Goal: Navigation & Orientation: Find specific page/section

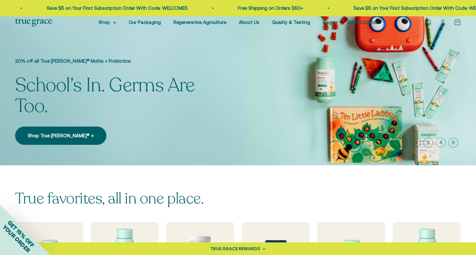
scroll to position [2, 0]
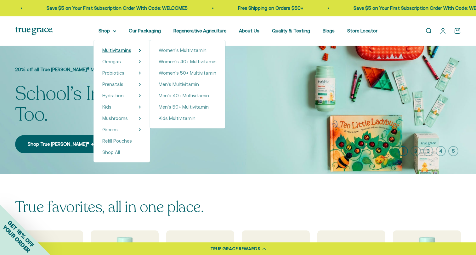
click at [116, 51] on span "Multivitamins" at bounding box center [116, 50] width 29 height 5
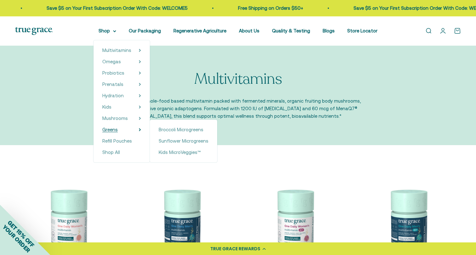
click at [128, 129] on summary "Greens" at bounding box center [121, 130] width 39 height 8
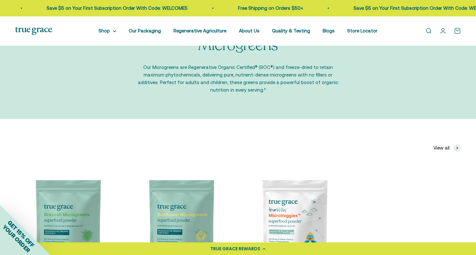
scroll to position [21, 0]
